Goal: Task Accomplishment & Management: Complete application form

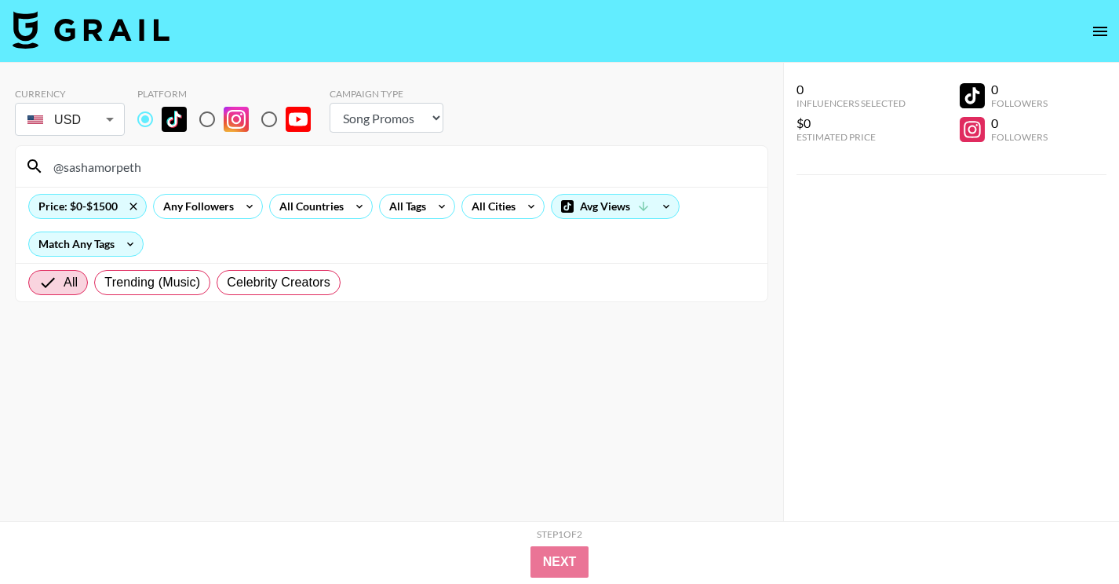
select select "Song"
click at [153, 173] on input "@sashamorpeth" at bounding box center [401, 166] width 714 height 25
click at [388, 160] on input "@fanhuq" at bounding box center [401, 166] width 714 height 25
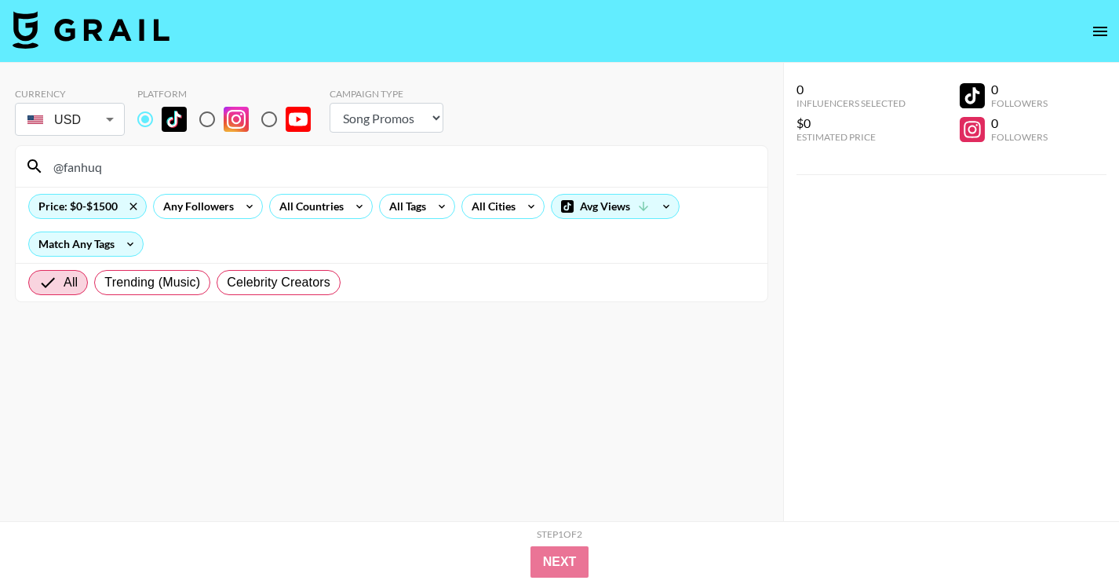
click at [388, 160] on input "@fanhuq" at bounding box center [401, 166] width 714 height 25
paste input "zombae.undead"
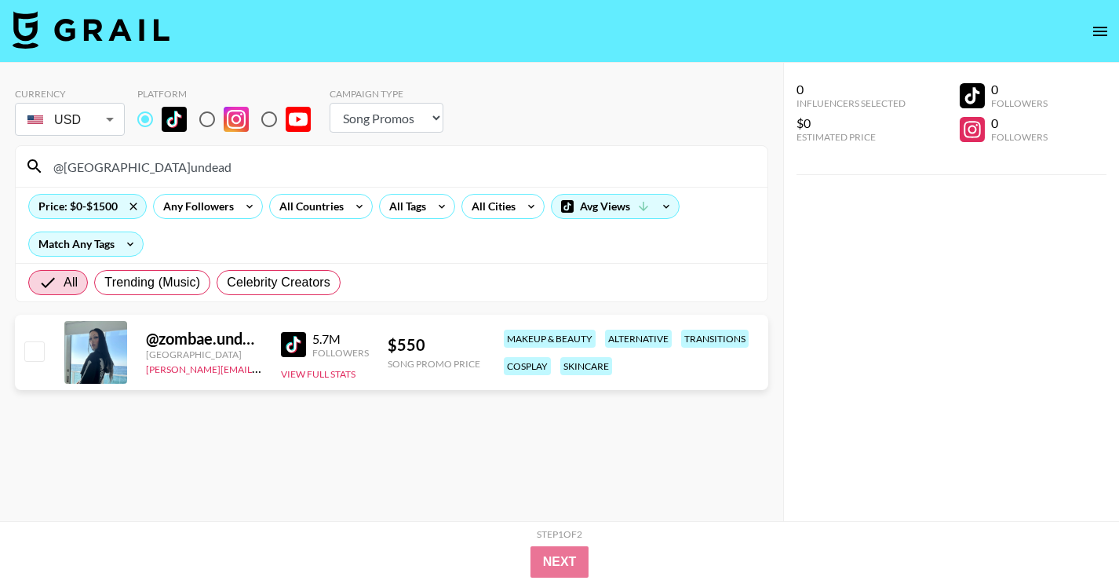
click at [370, 169] on input "@[GEOGRAPHIC_DATA]undead" at bounding box center [401, 166] width 714 height 25
paste input "ceekayye"
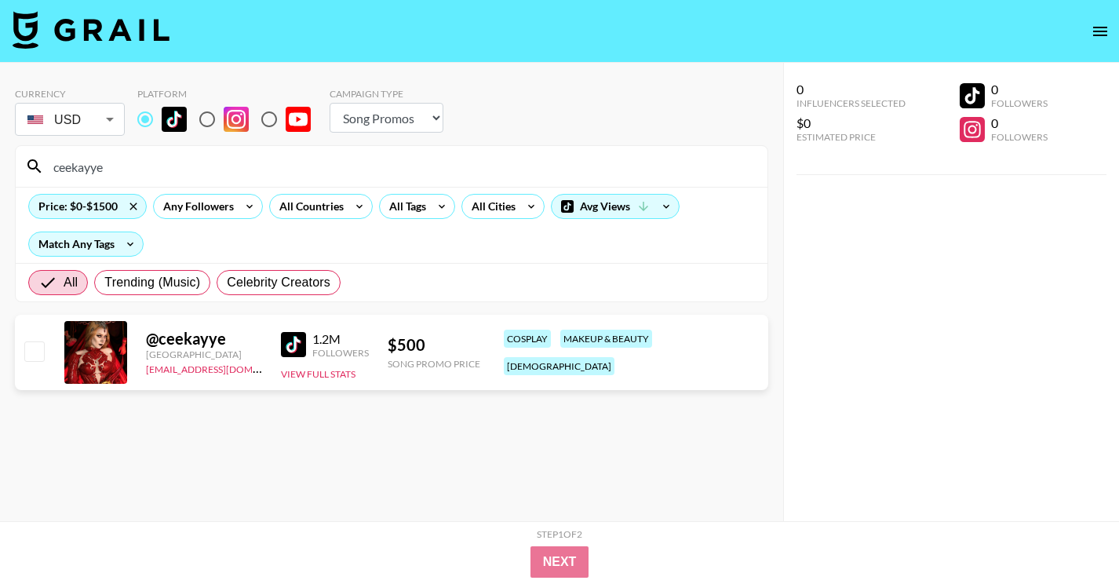
click at [198, 161] on input "ceekayye" at bounding box center [401, 166] width 714 height 25
paste input "@imarromi"
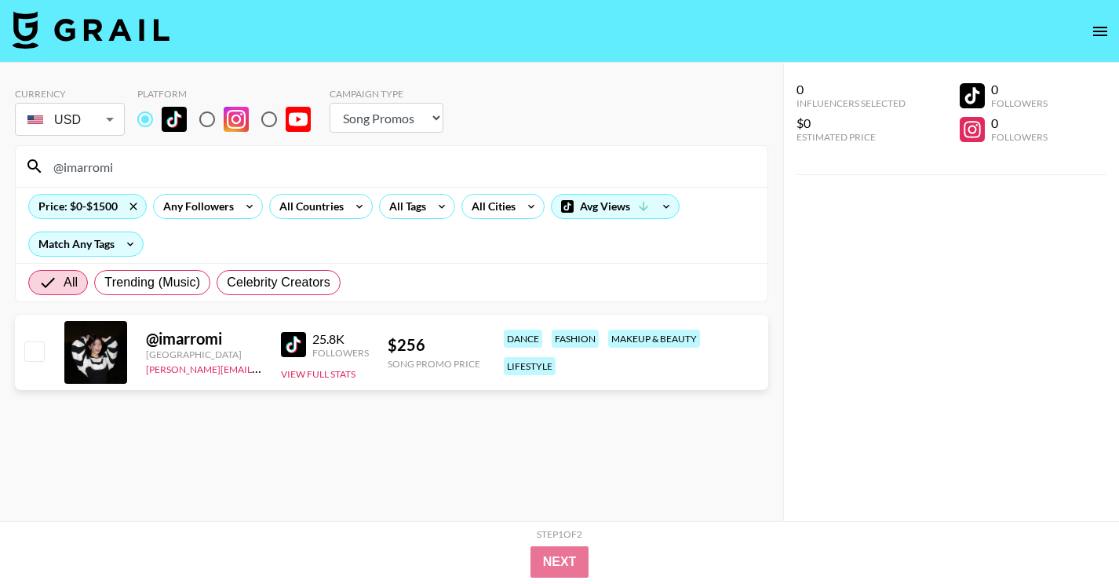
click at [343, 169] on input "@imarromi" at bounding box center [401, 166] width 714 height 25
paste input "adridiaries"
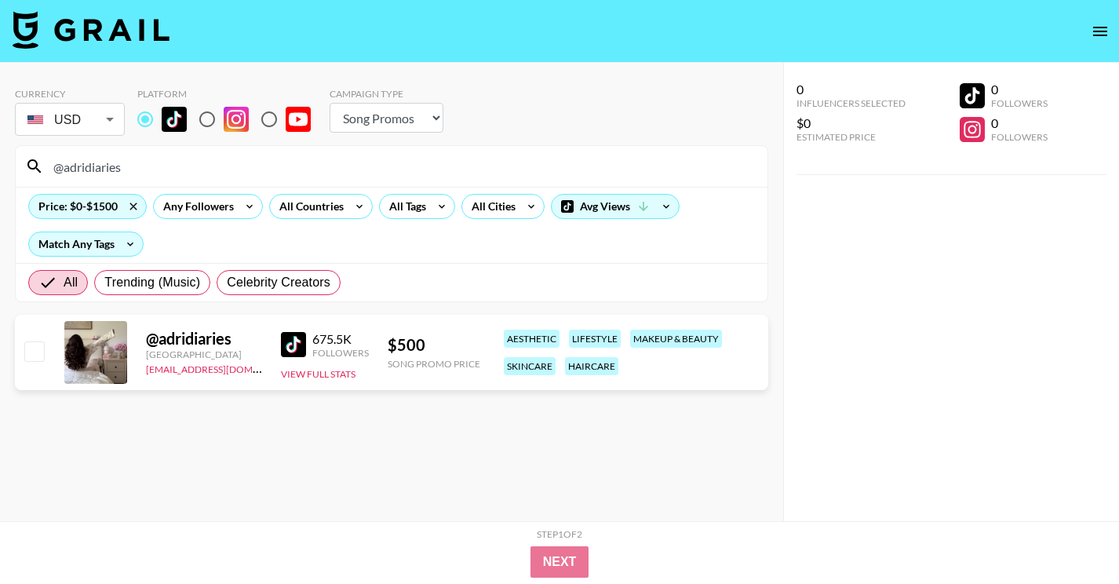
type input "@adridiaries"
click at [36, 353] on input "checkbox" at bounding box center [33, 350] width 19 height 19
checkbox input "true"
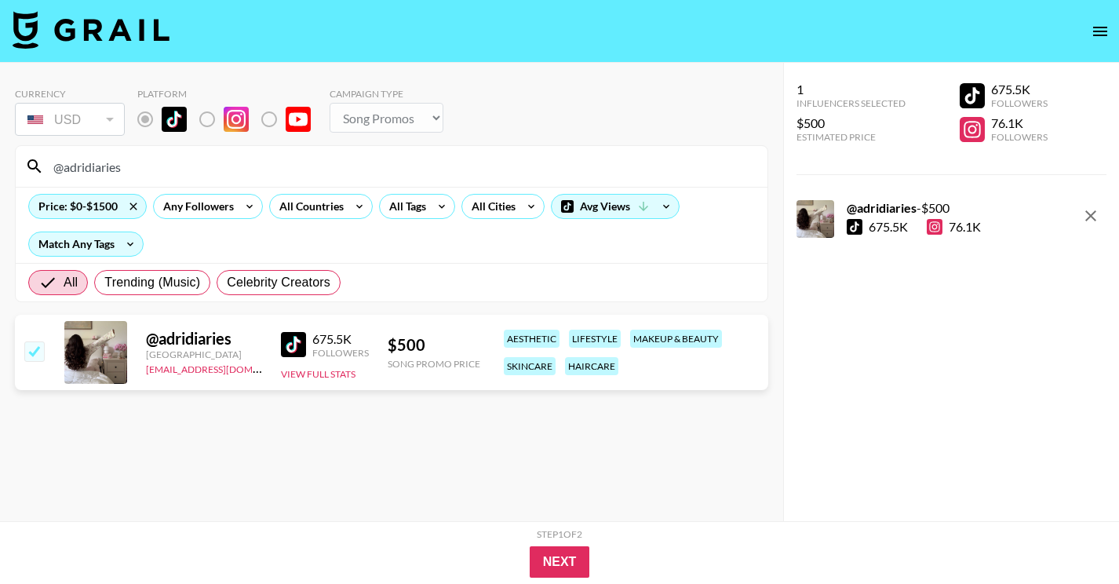
click at [307, 157] on input "@adridiaries" at bounding box center [401, 166] width 714 height 25
paste input "federicamuscas"
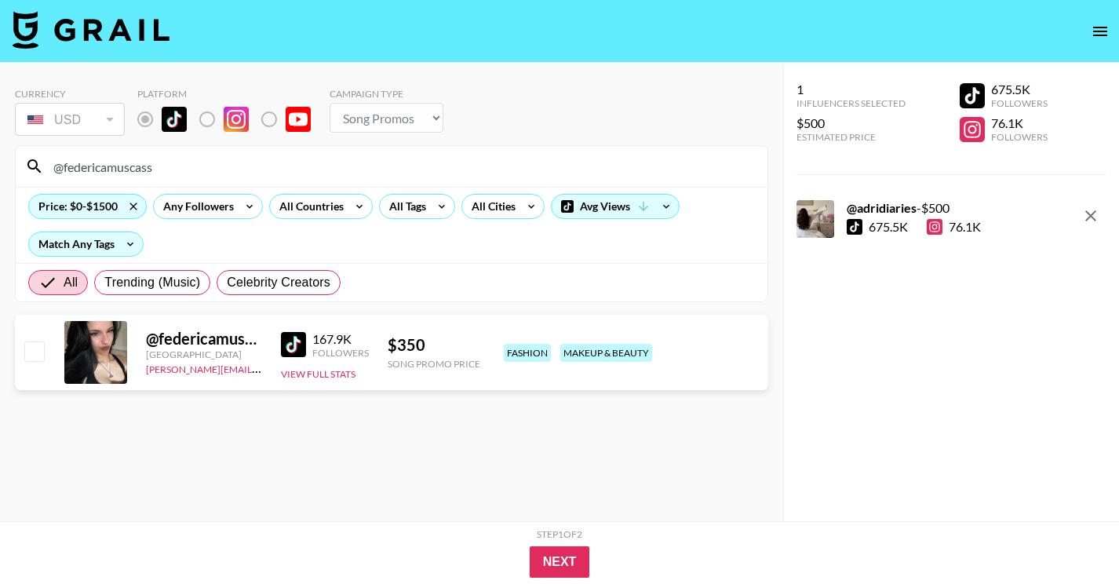
type input "@federicamuscass"
click at [30, 355] on input "checkbox" at bounding box center [33, 350] width 19 height 19
checkbox input "true"
click at [285, 176] on input "@federicamuscass" at bounding box center [401, 166] width 714 height 25
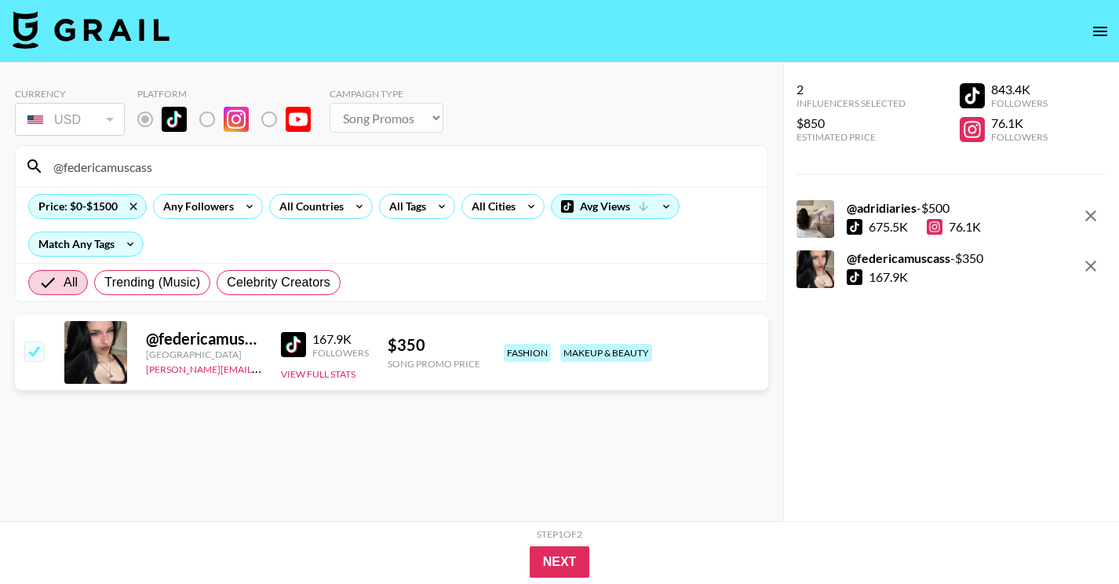
click at [285, 176] on input "@federicamuscass" at bounding box center [401, 166] width 714 height 25
paste input "kevinrupard"
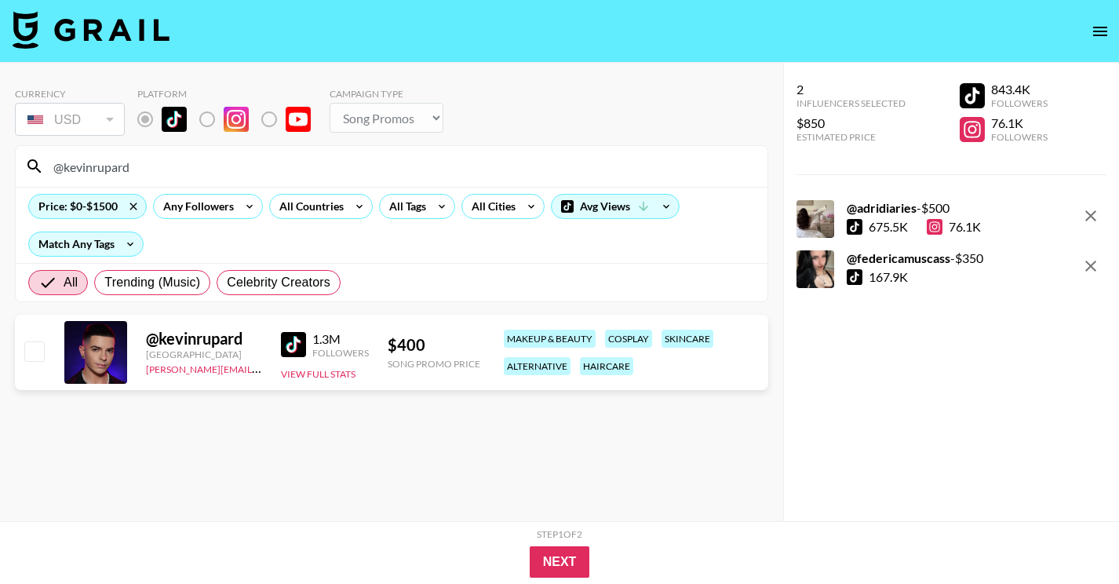
type input "@kevinrupard"
click at [31, 355] on input "checkbox" at bounding box center [33, 350] width 19 height 19
checkbox input "true"
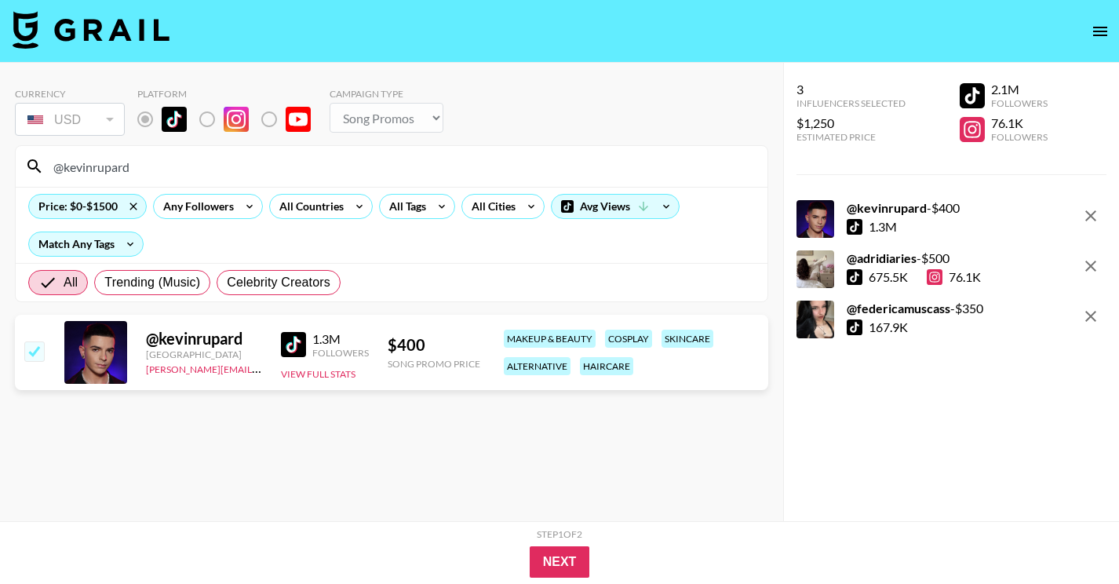
click at [231, 169] on input "@kevinrupard" at bounding box center [401, 166] width 714 height 25
paste input "tbagtree"
type input "@tbagtree"
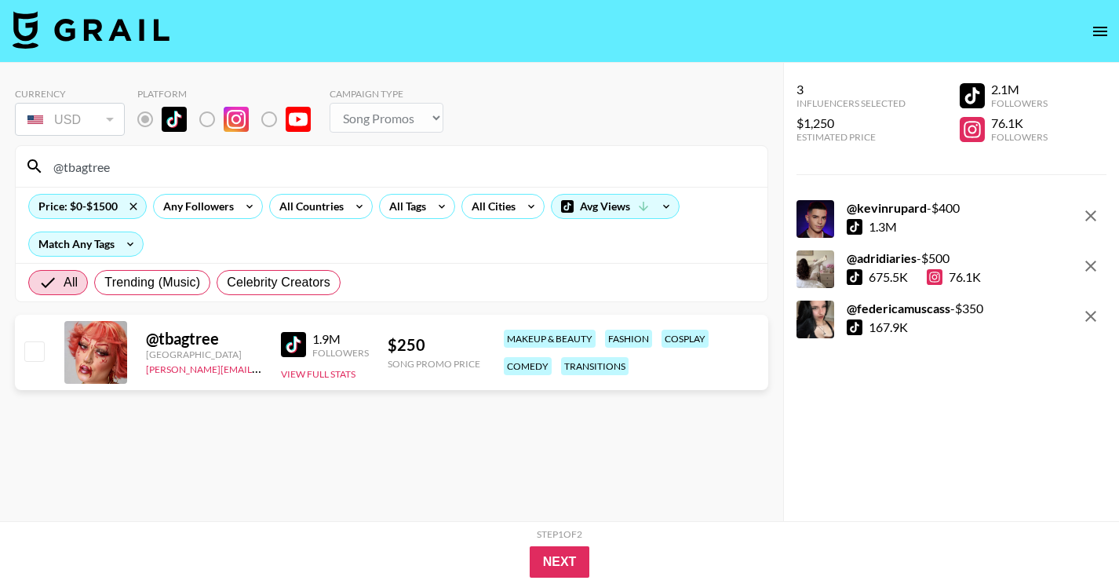
click at [37, 352] on input "checkbox" at bounding box center [33, 350] width 19 height 19
checkbox input "true"
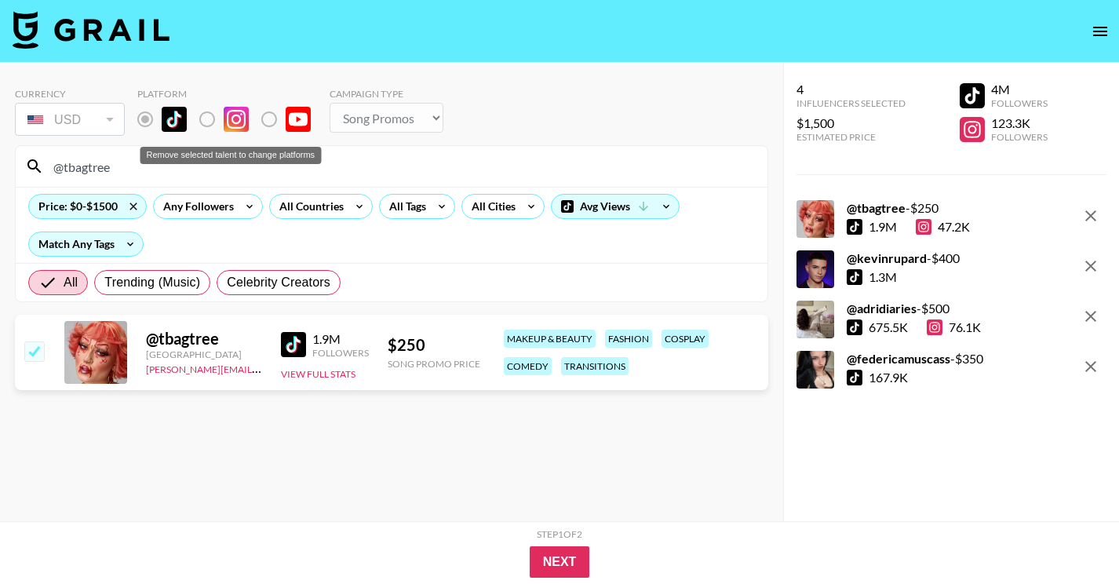
click at [274, 155] on div "Remove selected talent to change platforms" at bounding box center [230, 155] width 181 height 17
click at [274, 164] on div "Remove selected talent to change platforms" at bounding box center [231, 151] width 184 height 30
click at [337, 175] on input "@tbagtree" at bounding box center [401, 166] width 714 height 25
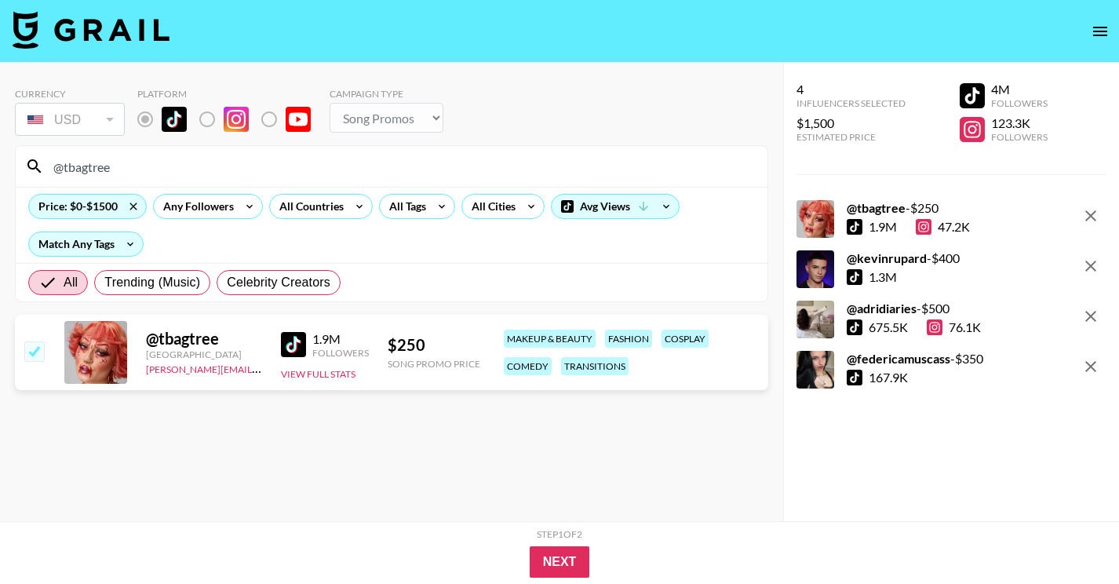
paste input "ayuuudeng"
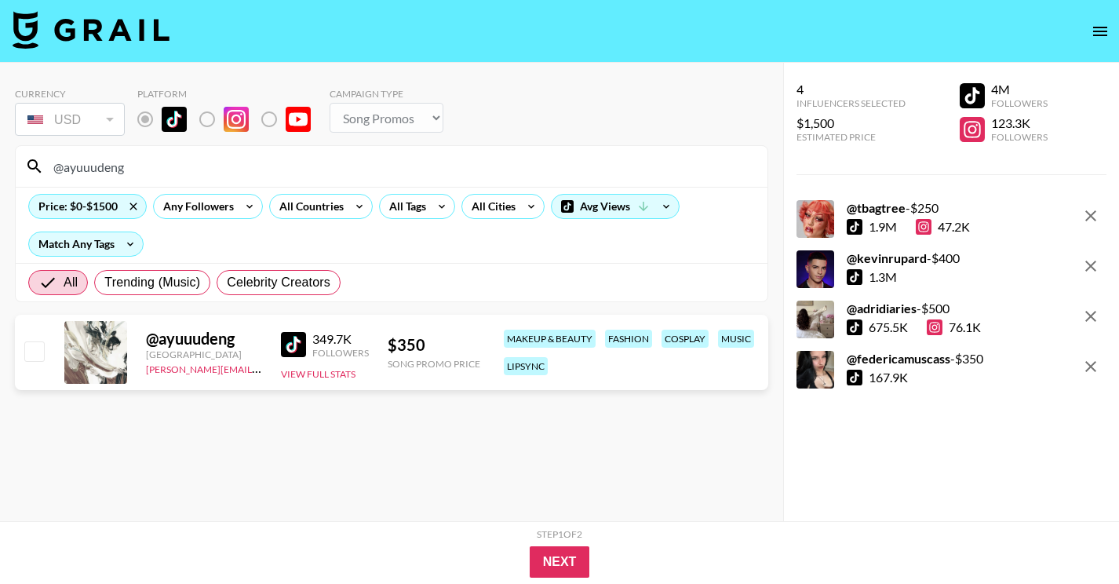
type input "@ayuuudeng"
click at [38, 349] on input "checkbox" at bounding box center [33, 350] width 19 height 19
checkbox input "true"
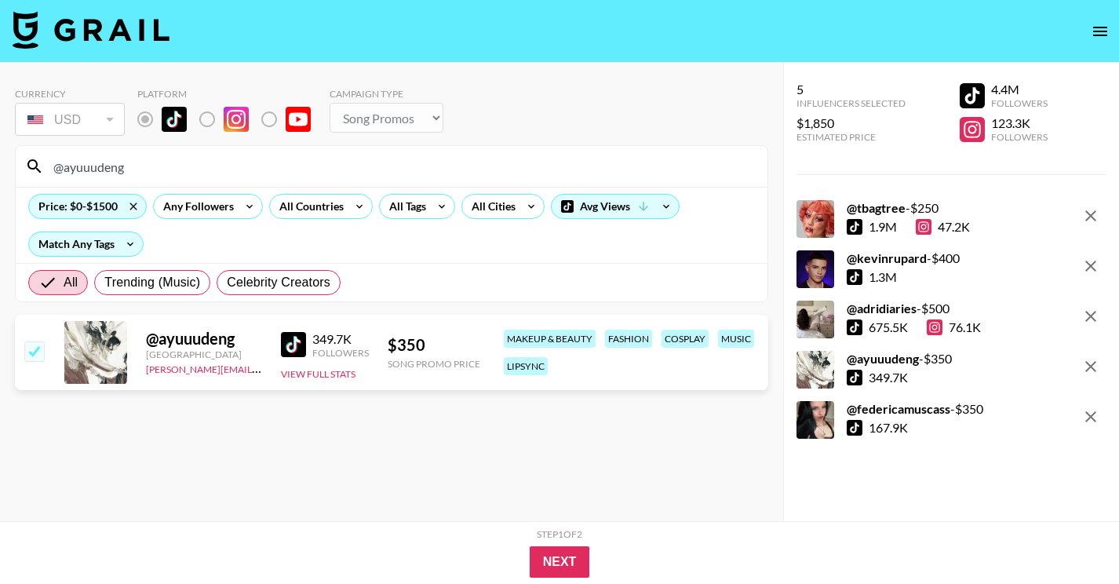
click at [204, 180] on div "@ayuuudeng" at bounding box center [392, 166] width 752 height 41
click at [204, 165] on input "@ayuuudeng" at bounding box center [401, 166] width 714 height 25
paste input "ganjacookiess"
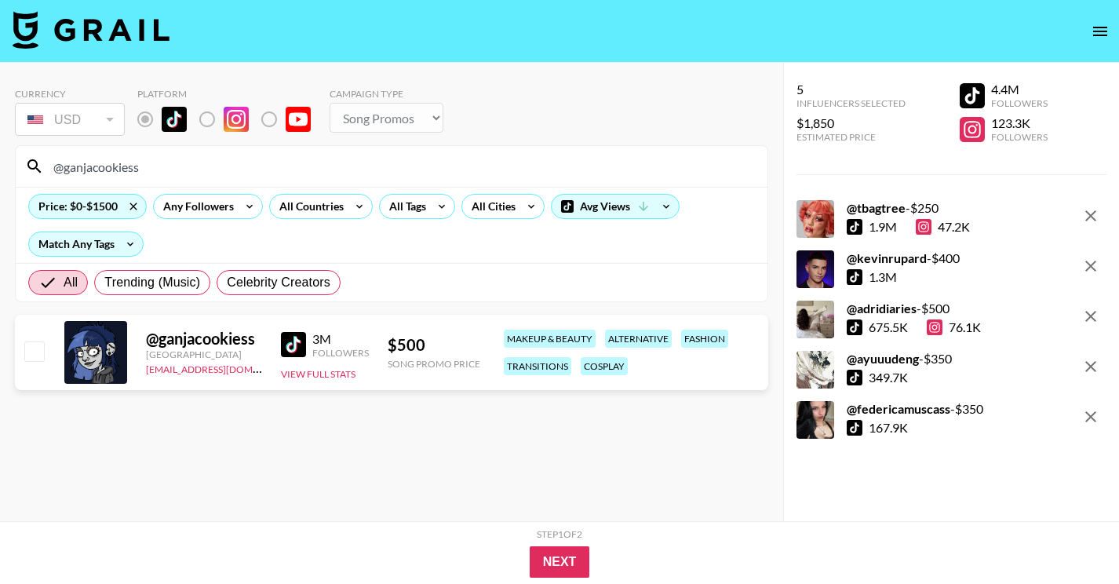
type input "@ganjacookiess"
click at [40, 352] on input "checkbox" at bounding box center [33, 350] width 19 height 19
checkbox input "true"
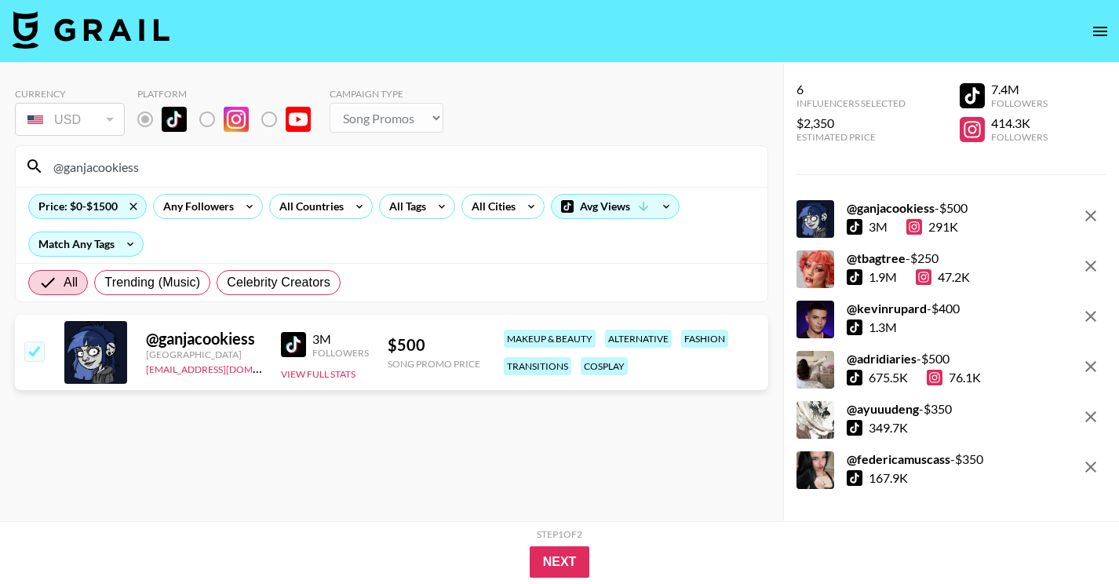
click at [242, 166] on input "@ganjacookiess" at bounding box center [401, 166] width 714 height 25
paste input "jillian.[PERSON_NAME]"
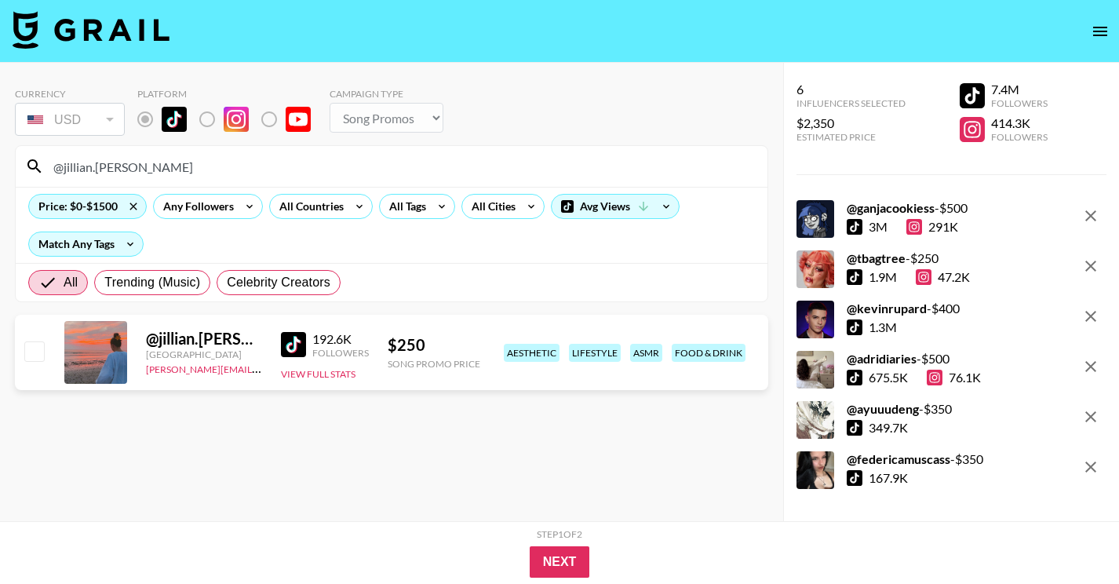
type input "@jillian.[PERSON_NAME]"
click at [35, 349] on input "checkbox" at bounding box center [33, 350] width 19 height 19
checkbox input "true"
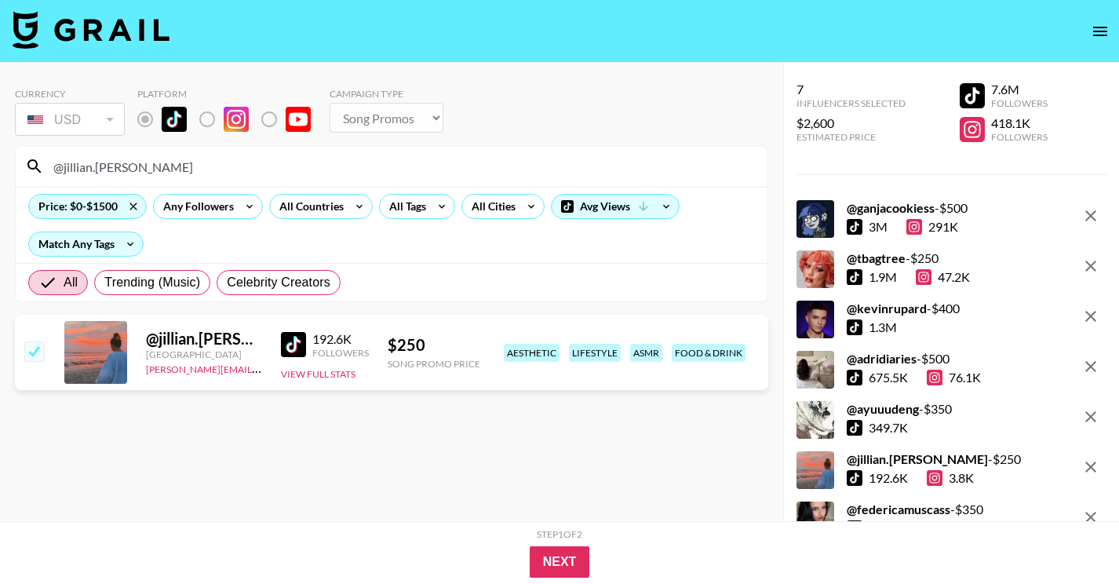
scroll to position [63, 0]
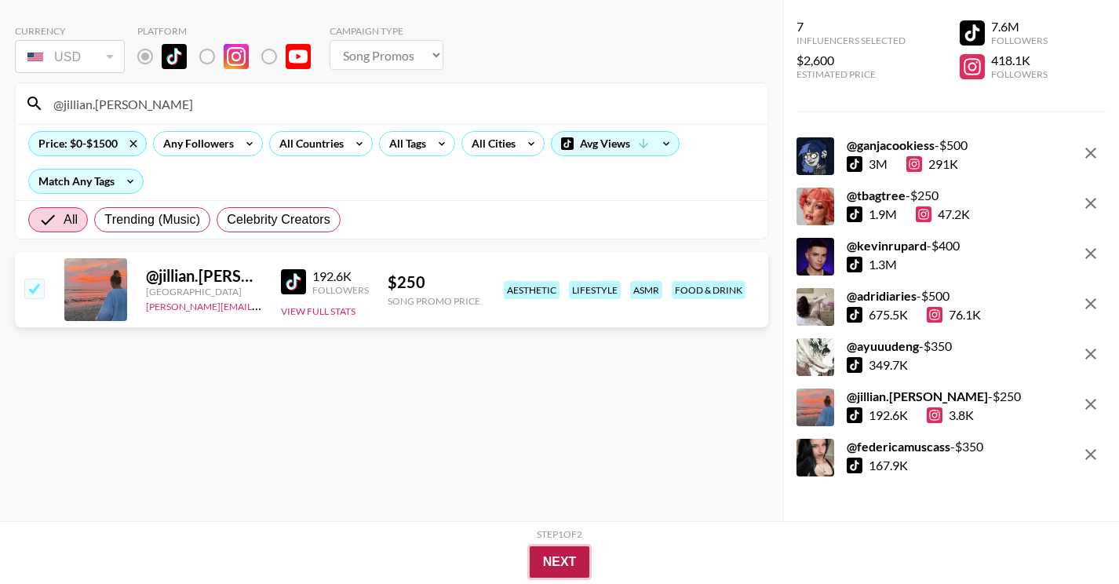
click at [570, 555] on button "Next" at bounding box center [560, 561] width 60 height 31
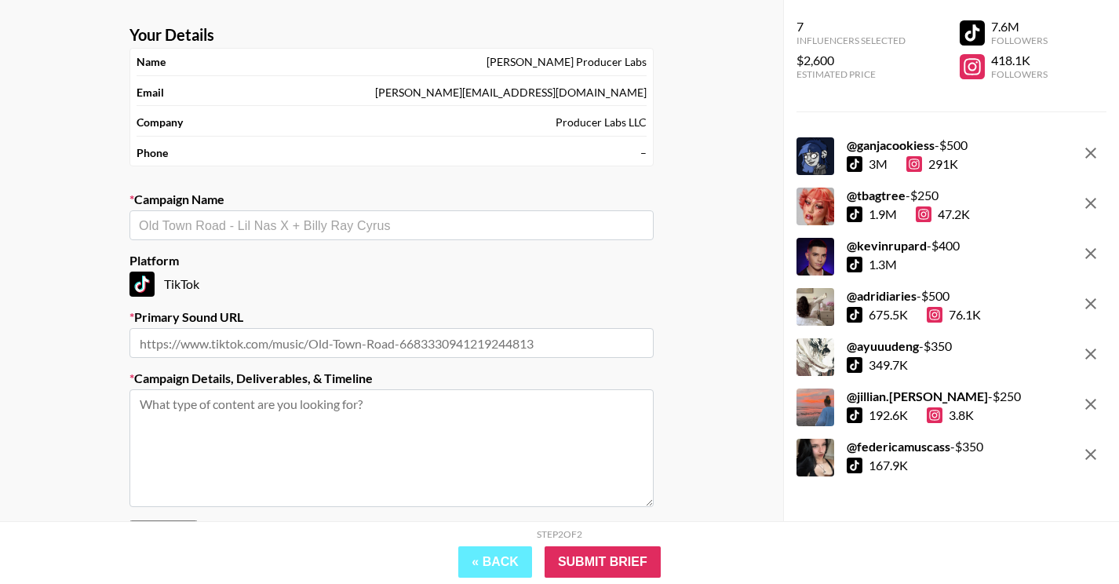
click at [357, 229] on input "text" at bounding box center [391, 226] width 505 height 18
click at [82, 270] on div "Your Details Name [PERSON_NAME] Producer Labs Email [PERSON_NAME][EMAIL_ADDRESS…" at bounding box center [391, 323] width 783 height 647
click at [206, 342] on input "text" at bounding box center [391, 343] width 524 height 30
paste input "[URL][DOMAIN_NAME]"
type input "[URL][DOMAIN_NAME]"
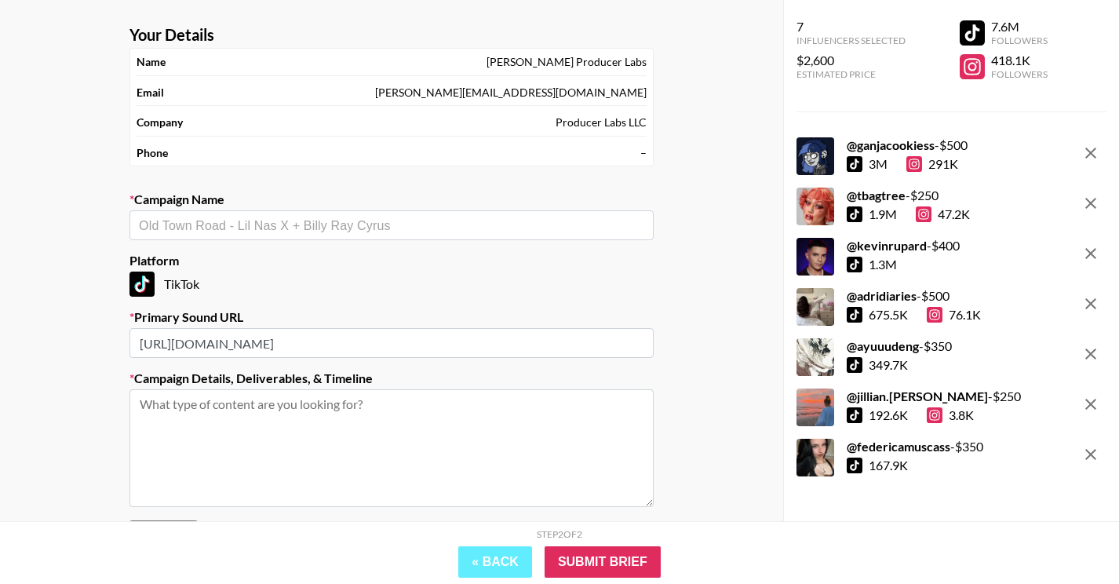
click at [301, 227] on input "text" at bounding box center [391, 226] width 505 height 18
click at [303, 262] on li "Add New Campaign: "The Cramps - Goo Goo Muck"" at bounding box center [391, 258] width 524 height 25
type input "The Cramps - Goo Goo Muck"
click at [258, 427] on textarea at bounding box center [391, 448] width 524 height 118
click at [274, 421] on textarea at bounding box center [391, 448] width 524 height 118
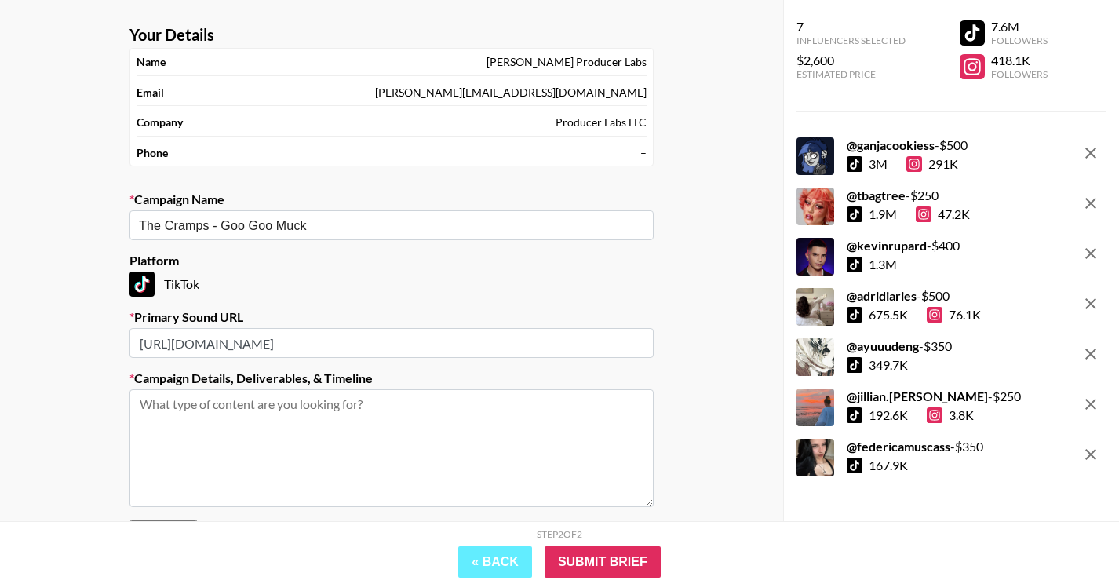
paste textarea "reate organic [DATE] content — spooky makeup, [DATE] costume inspo (OOTDs & ins…"
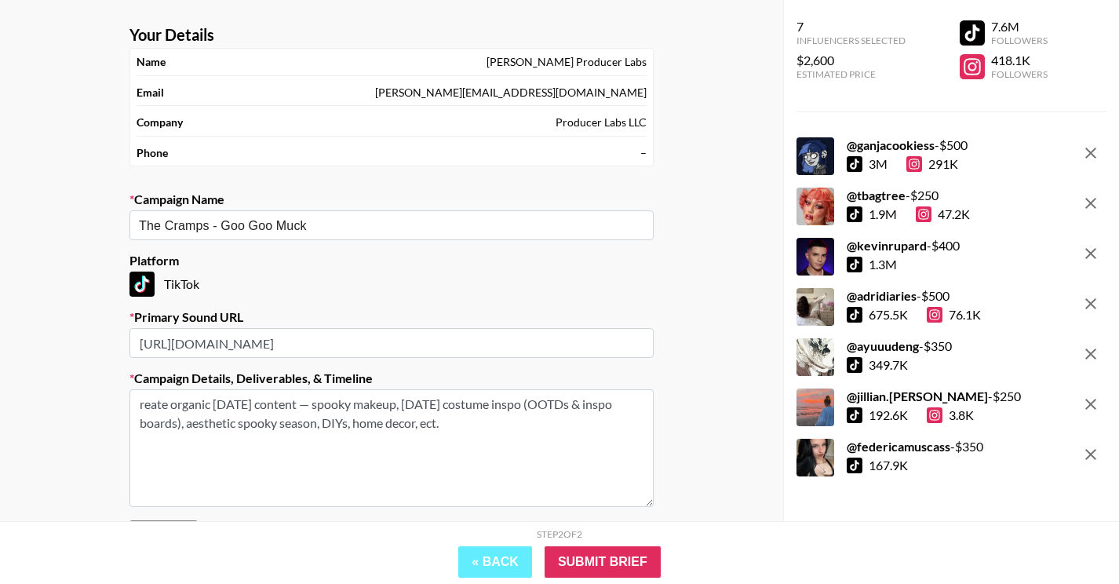
click at [139, 406] on textarea "reate organic [DATE] content — spooky makeup, [DATE] costume inspo (OOTDs & ins…" at bounding box center [391, 448] width 524 height 118
click at [514, 425] on textarea "Create organic [DATE] content — spooky makeup, [DATE] costume inspo (OOTDs & in…" at bounding box center [391, 448] width 524 height 118
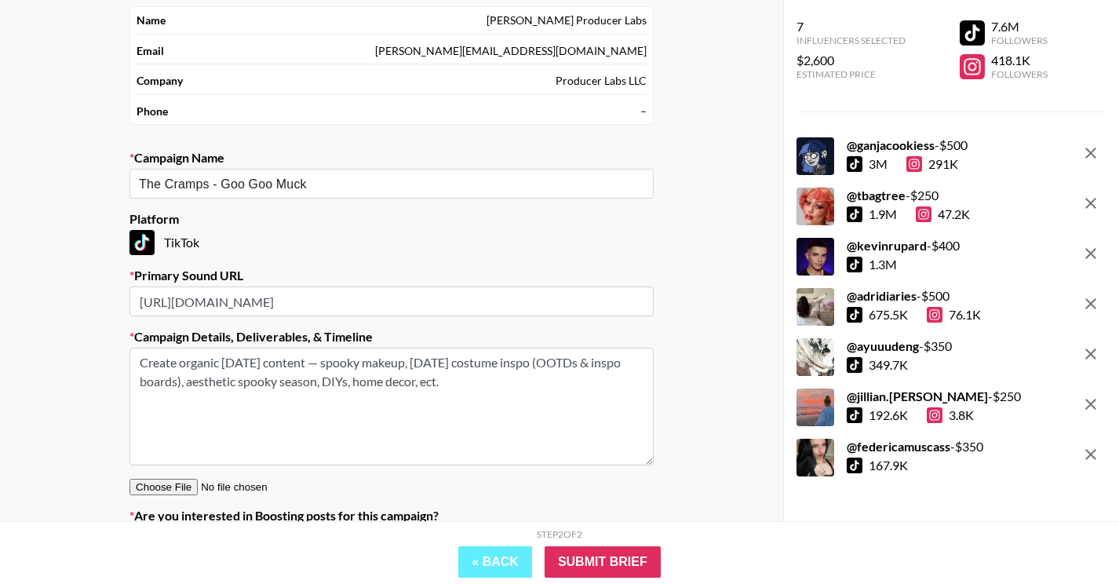
scroll to position [109, 0]
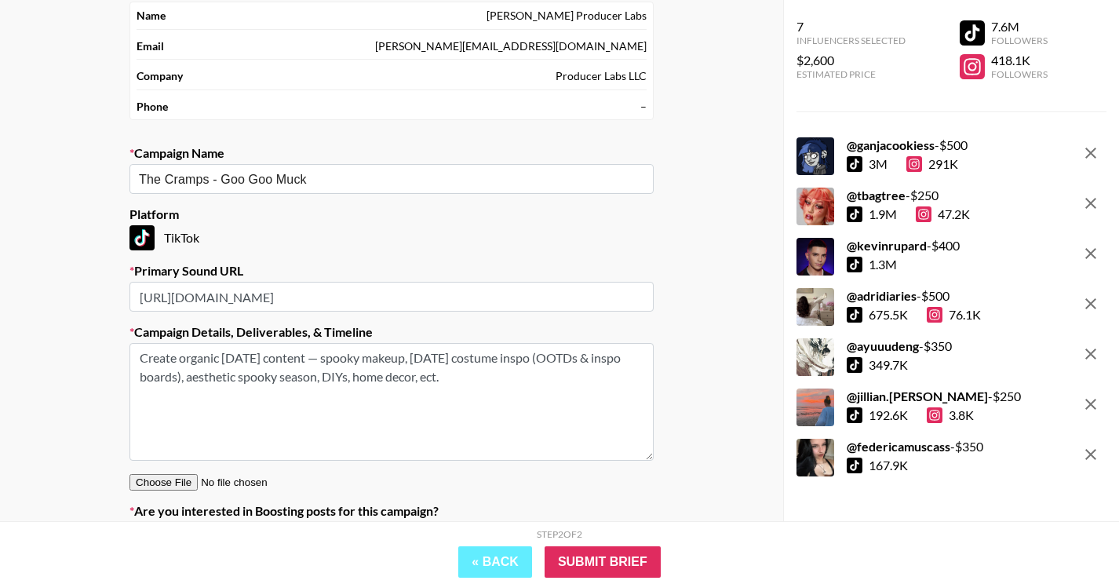
paste textarea "we need drafts ASAP but are banking them for 10/24-10/31"
click at [144, 395] on textarea "Create organic [DATE] content — spooky makeup, [DATE] costume inspo (OOTDs & in…" at bounding box center [391, 402] width 524 height 118
click at [478, 387] on textarea "Create organic [DATE] content — spooky makeup, [DATE] costume inspo (OOTDs & in…" at bounding box center [391, 402] width 524 height 118
click at [140, 399] on textarea "Create organic [DATE] content — spooky makeup, [DATE] costume inspo (OOTDs & in…" at bounding box center [391, 402] width 524 height 118
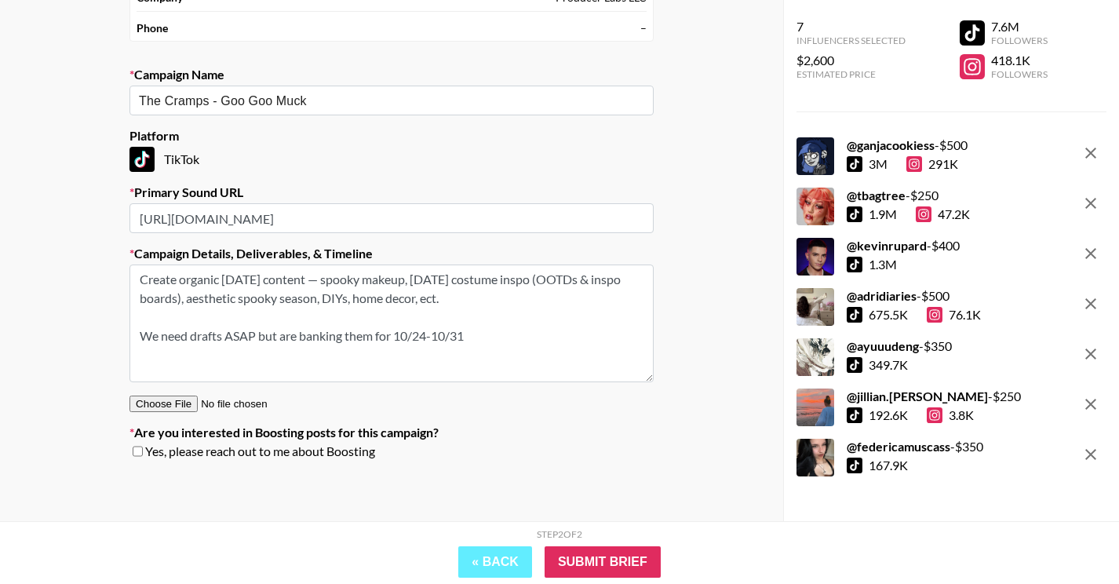
scroll to position [188, 0]
click at [545, 320] on textarea "Create organic [DATE] content — spooky makeup, [DATE] costume inspo (OOTDs & in…" at bounding box center [391, 323] width 524 height 118
type textarea "Create organic [DATE] content — spooky makeup, [DATE] costume inspo (OOTDs & in…"
click at [552, 293] on textarea "Create organic [DATE] content — spooky makeup, [DATE] costume inspo (OOTDs & in…" at bounding box center [391, 323] width 524 height 118
click at [607, 560] on input "Submit Brief" at bounding box center [603, 561] width 116 height 31
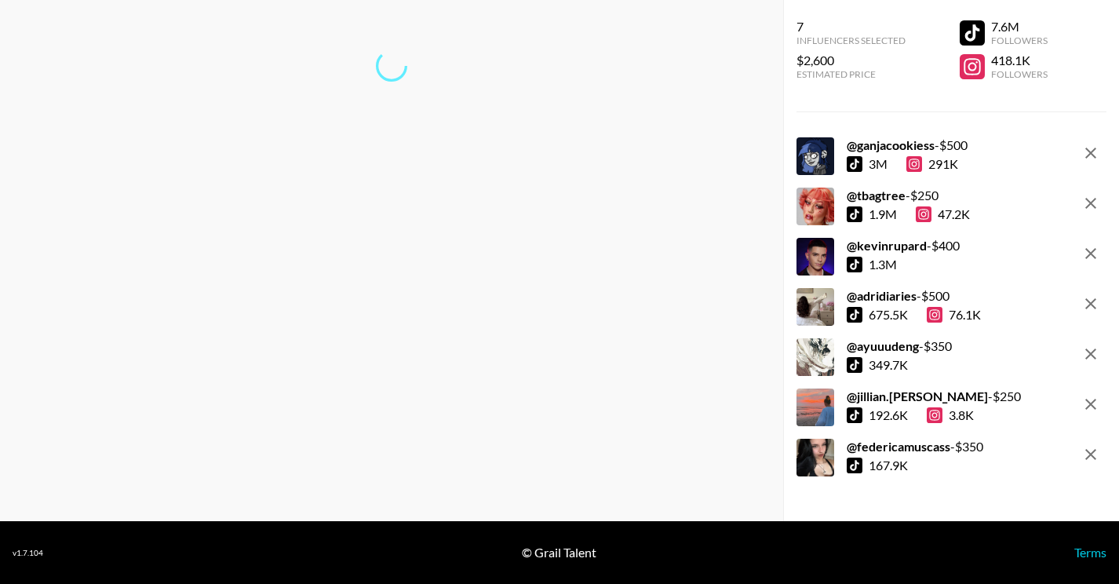
scroll to position [63, 0]
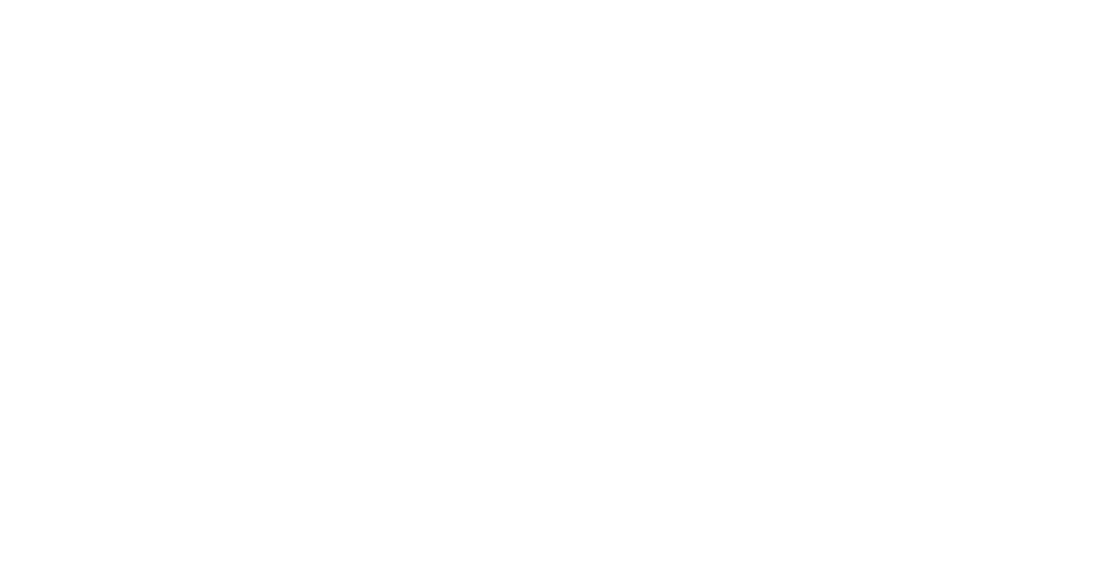
select select "Song"
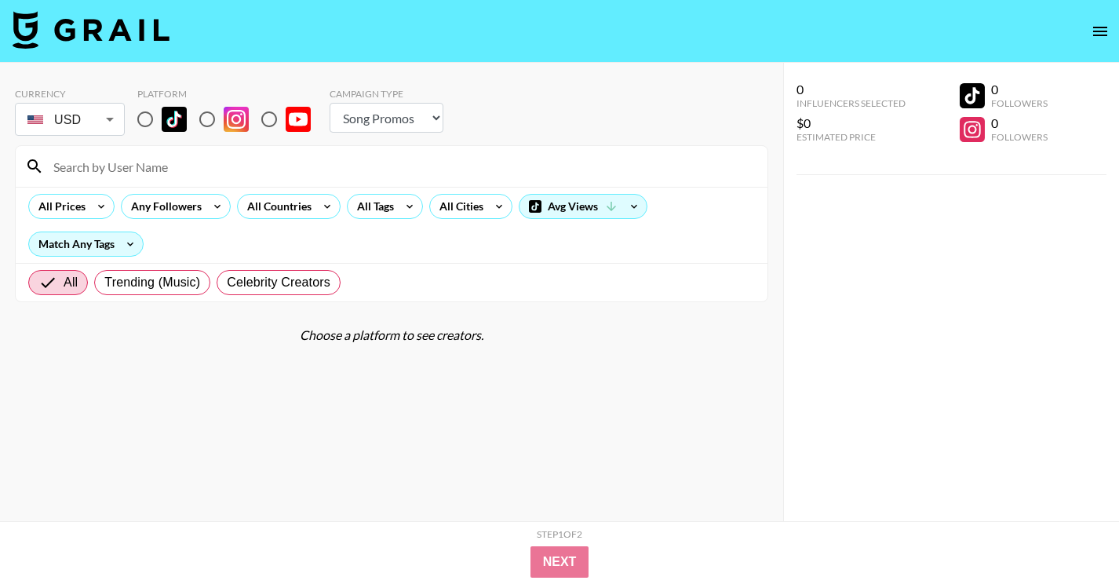
click at [137, 117] on input "radio" at bounding box center [145, 119] width 33 height 33
radio input "true"
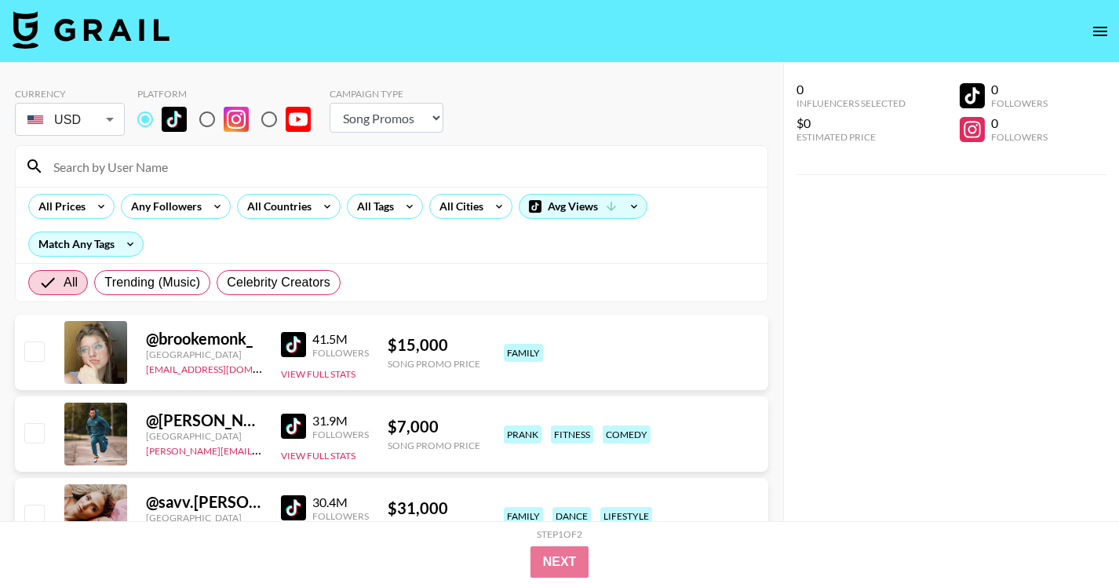
click at [162, 158] on input at bounding box center [401, 166] width 714 height 25
paste input "@itgirlkailyn"
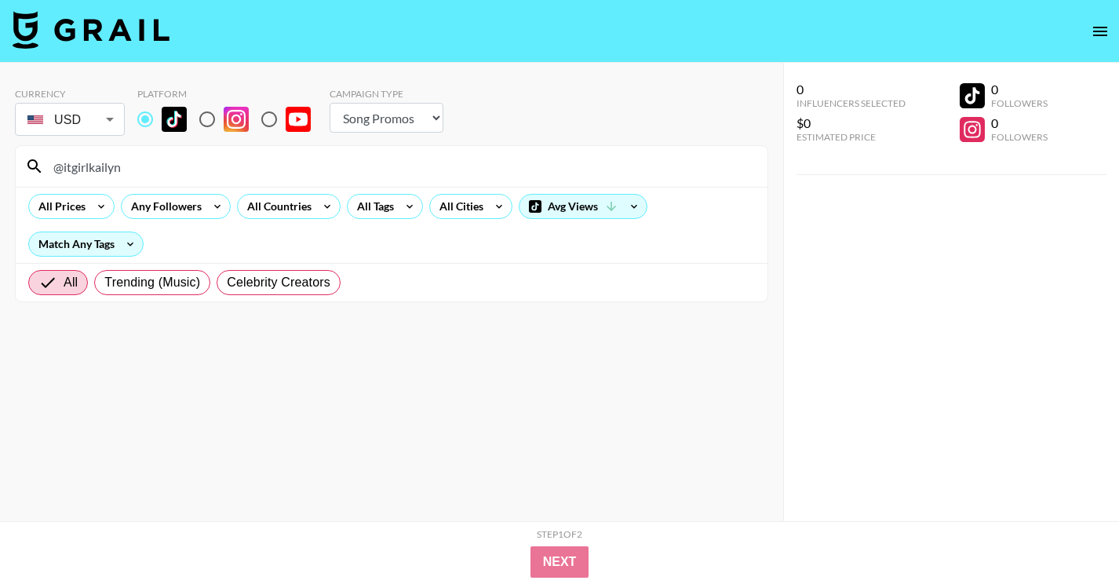
click at [261, 160] on input "@itgirlkailyn" at bounding box center [401, 166] width 714 height 25
paste input "luvstruckgurl"
click at [238, 166] on input "@luvstruckgurl" at bounding box center [401, 166] width 714 height 25
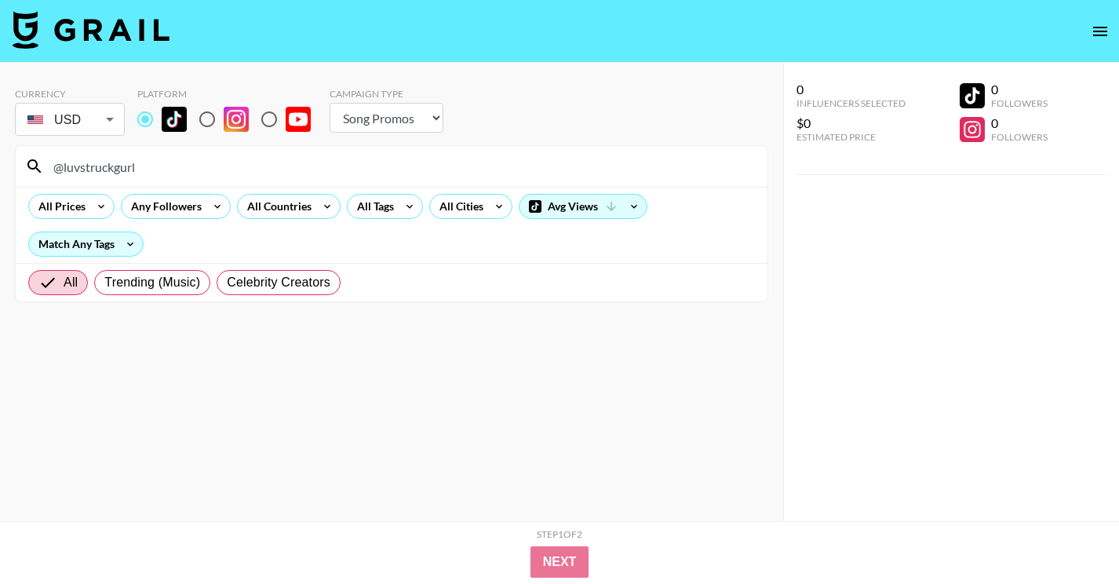
click at [238, 166] on input "@luvstruckgurl" at bounding box center [401, 166] width 714 height 25
paste input "ericaa.haa"
click at [227, 171] on input "@ericaa.haa" at bounding box center [401, 166] width 714 height 25
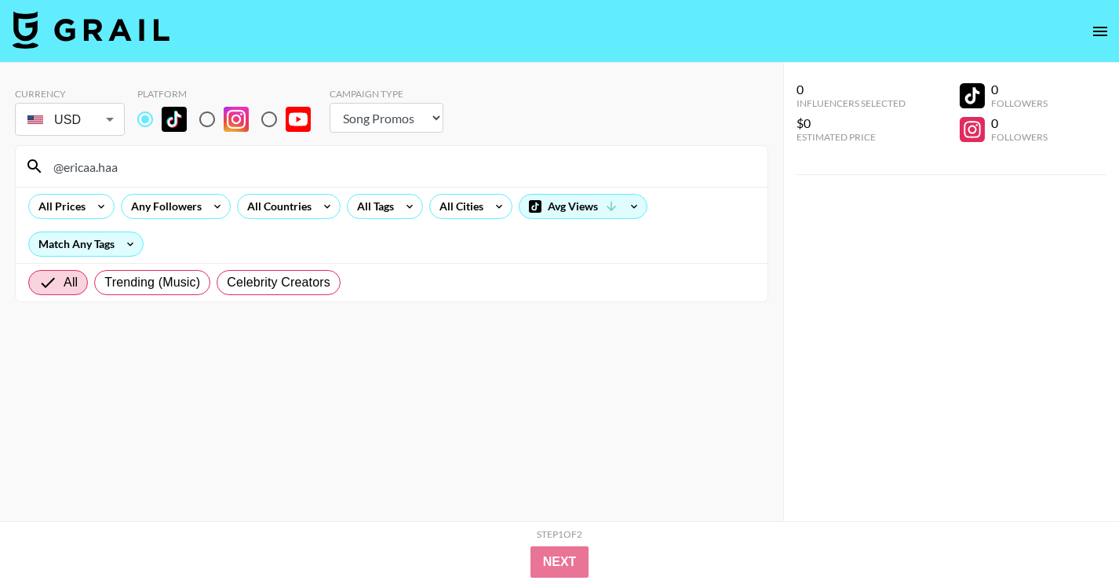
click at [227, 171] on input "@ericaa.haa" at bounding box center [401, 166] width 714 height 25
paste input "its_zozosworld"
click at [322, 165] on input "@its_zozosworld" at bounding box center [401, 166] width 714 height 25
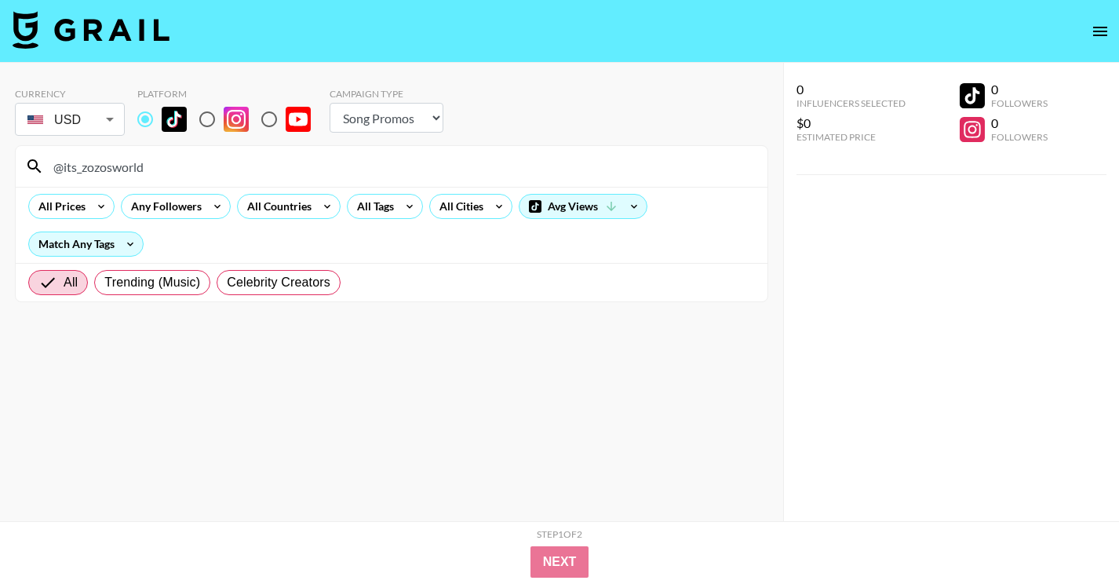
paste input "hesselhersmiss"
click at [215, 171] on input "@hesselhersmiss" at bounding box center [401, 166] width 714 height 25
paste input "gyusbed"
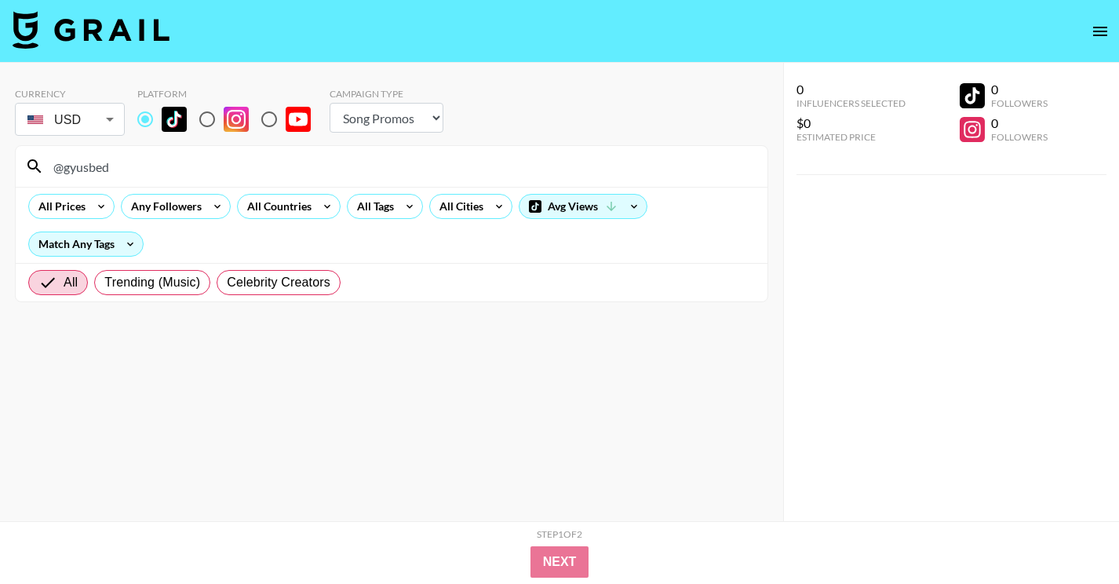
click at [220, 157] on input "@gyusbed" at bounding box center [401, 166] width 714 height 25
paste input "ssquinxs_"
click at [242, 157] on input "@ssquinxs_" at bounding box center [401, 166] width 714 height 25
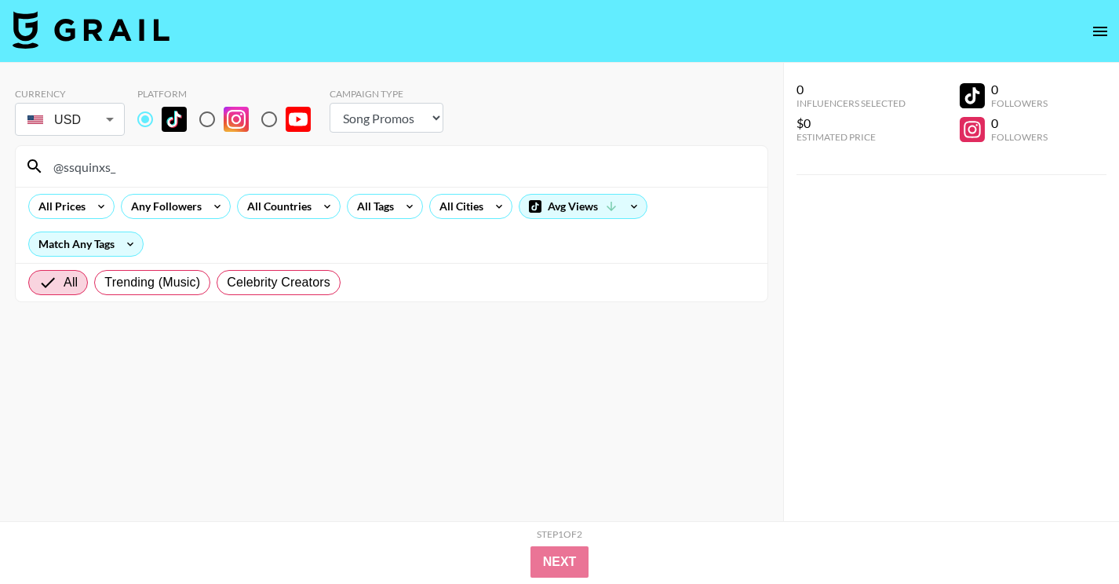
click at [242, 157] on input "@ssquinxs_" at bounding box center [401, 166] width 714 height 25
paste input "arreexcuse"
click at [165, 171] on input "@sarreexcuse" at bounding box center [401, 166] width 714 height 25
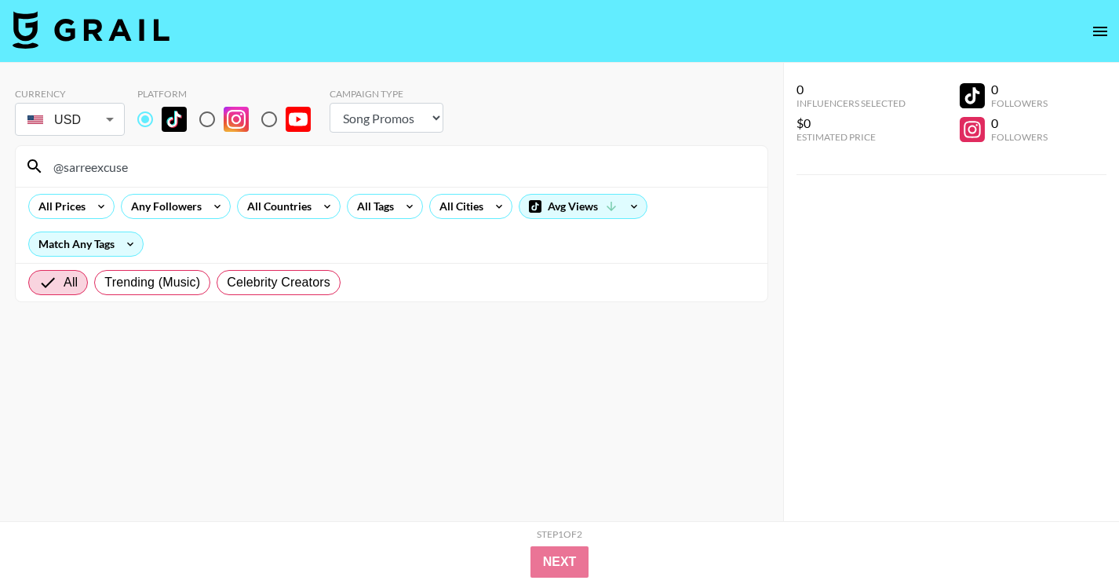
click at [165, 171] on input "@sarreexcuse" at bounding box center [401, 166] width 714 height 25
paste input "blyyyyyyth"
click at [195, 165] on input "@blyyyyyythe" at bounding box center [401, 166] width 714 height 25
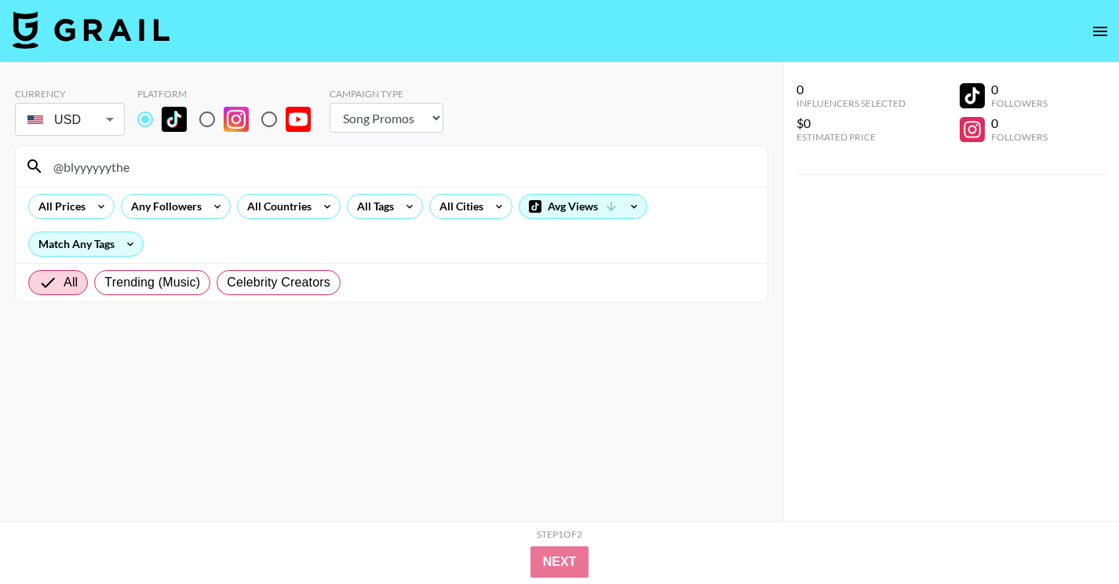
paste input "juliamervis"
click at [294, 164] on input "@juliamervis" at bounding box center [401, 166] width 714 height 25
paste input "laurenwolfe"
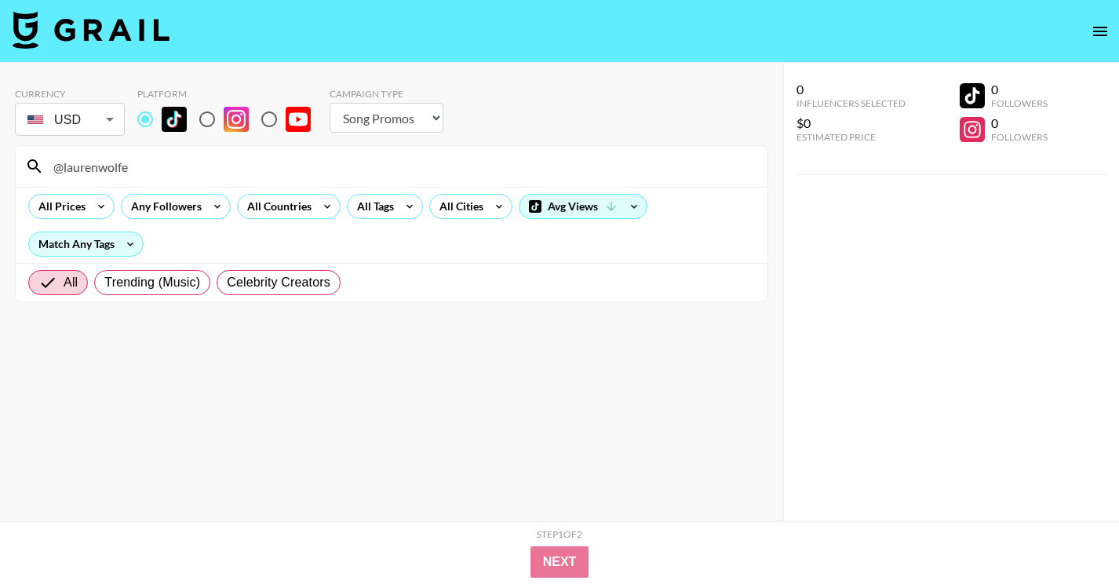
click at [195, 173] on input "@laurenwolfe" at bounding box center [401, 166] width 714 height 25
paste input "cloverskat"
type input "@cloverskate"
